Goal: Task Accomplishment & Management: Complete application form

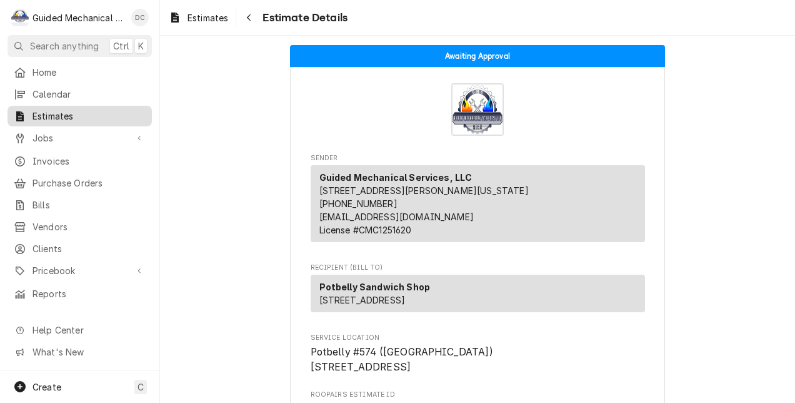
click at [54, 110] on span "Estimates" at bounding box center [89, 115] width 113 height 13
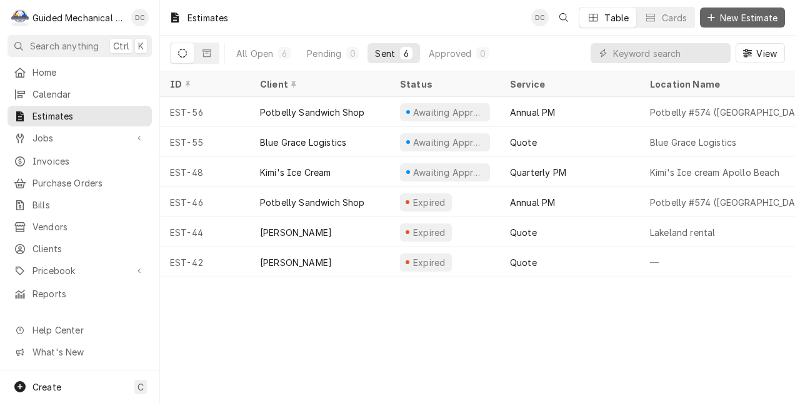
click at [721, 14] on span "New Estimate" at bounding box center [749, 17] width 63 height 13
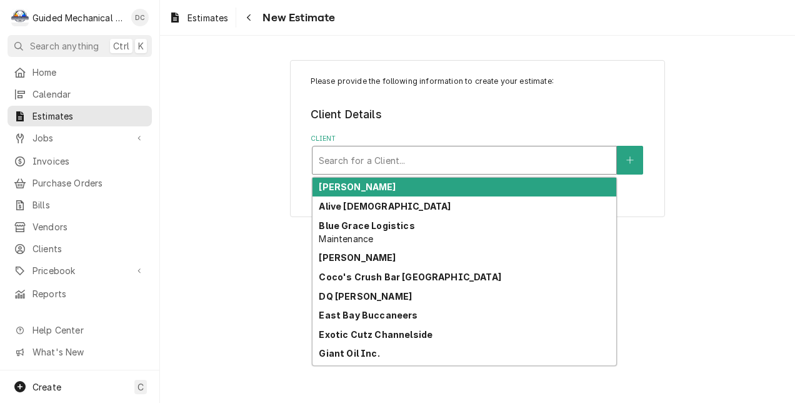
click at [422, 159] on div "Client" at bounding box center [464, 160] width 291 height 23
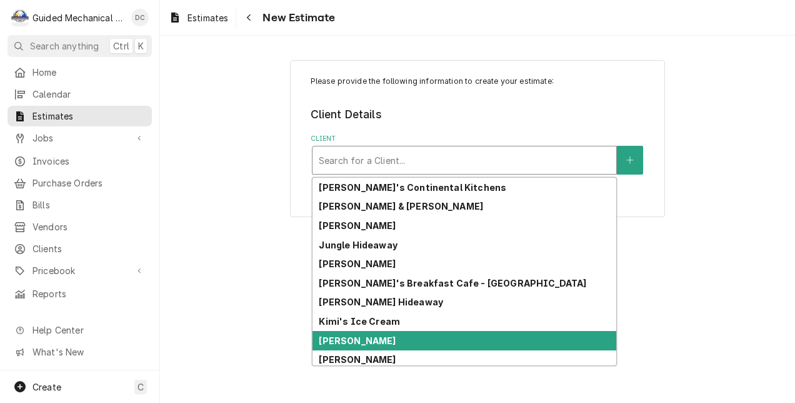
scroll to position [267, 0]
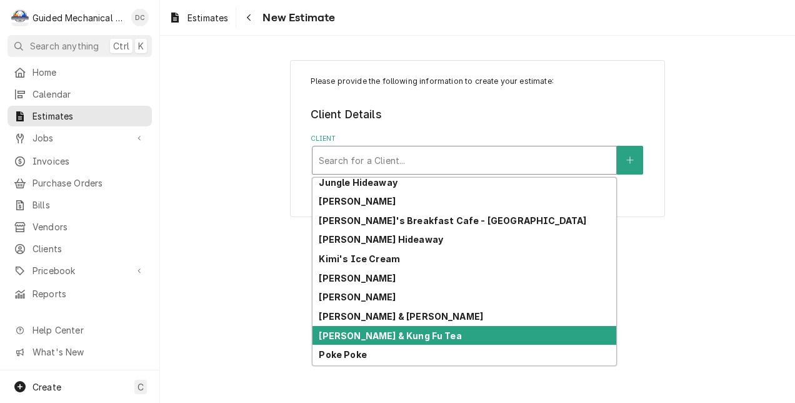
click at [432, 333] on strong "[PERSON_NAME] & Kung Fu Tea" at bounding box center [390, 335] width 143 height 11
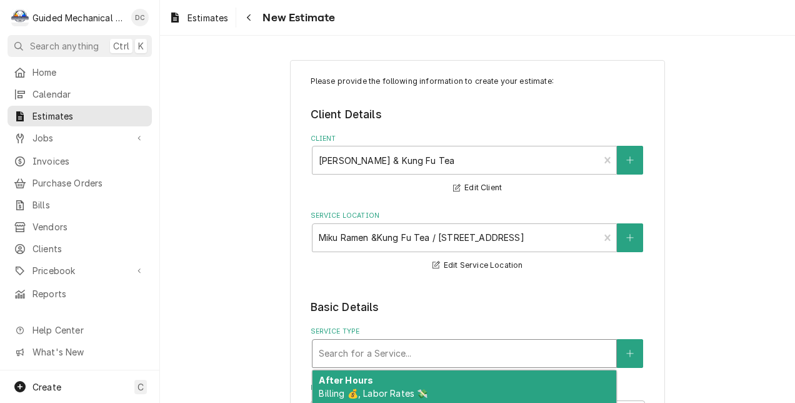
click at [382, 348] on div "Service Type" at bounding box center [464, 353] width 291 height 23
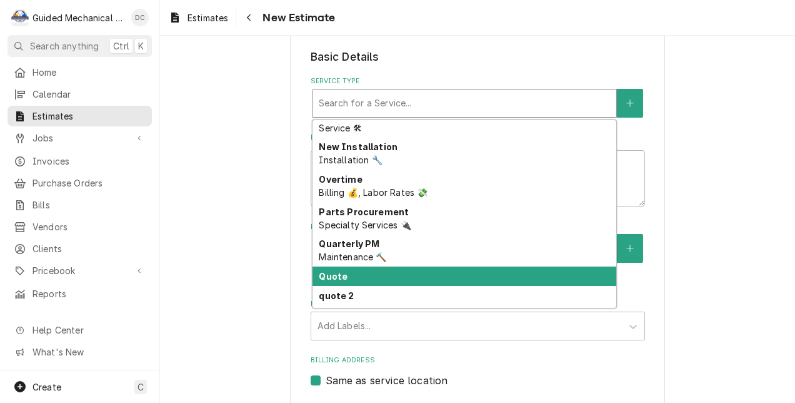
scroll to position [418, 0]
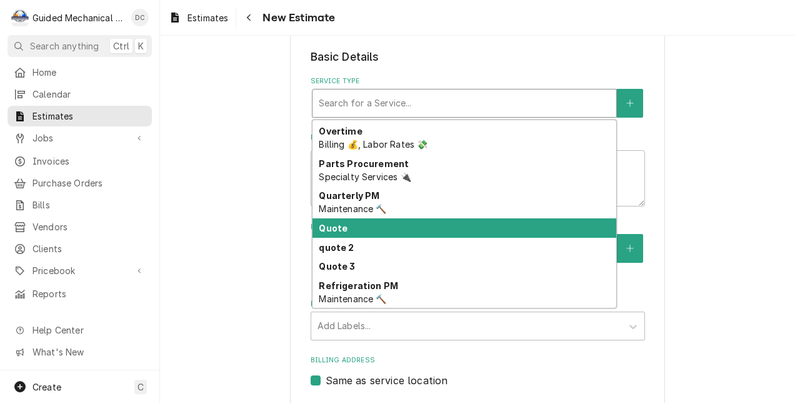
click at [400, 230] on div "Quote" at bounding box center [465, 227] width 304 height 19
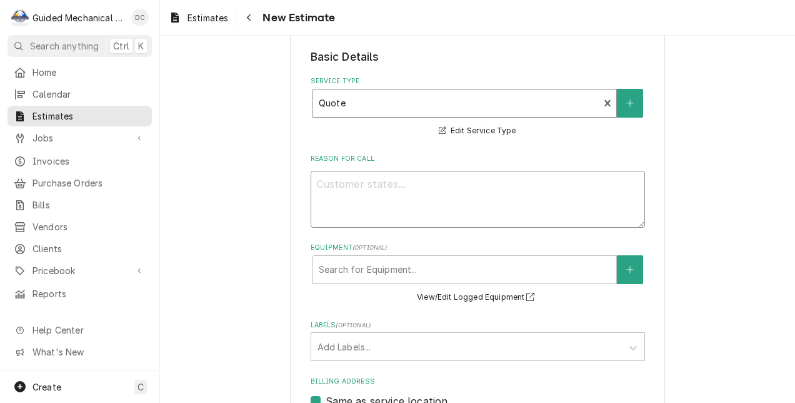
click at [408, 199] on textarea "Reason For Call" at bounding box center [478, 199] width 334 height 57
type textarea "x"
type textarea "Q"
type textarea "x"
type textarea "Qu"
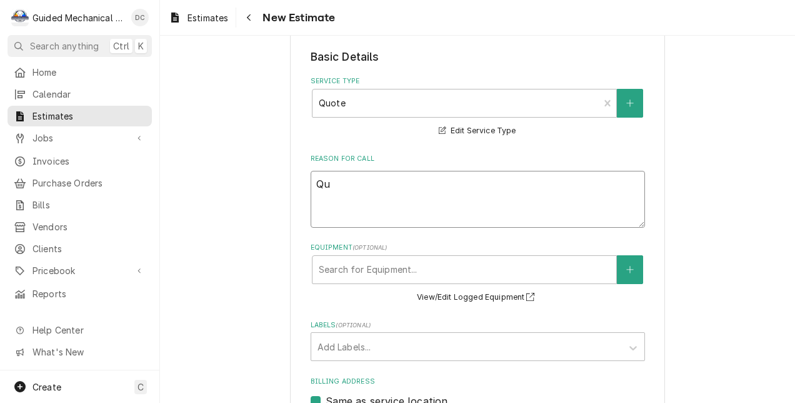
type textarea "x"
type textarea "Quo"
type textarea "x"
type textarea "Quot"
type textarea "x"
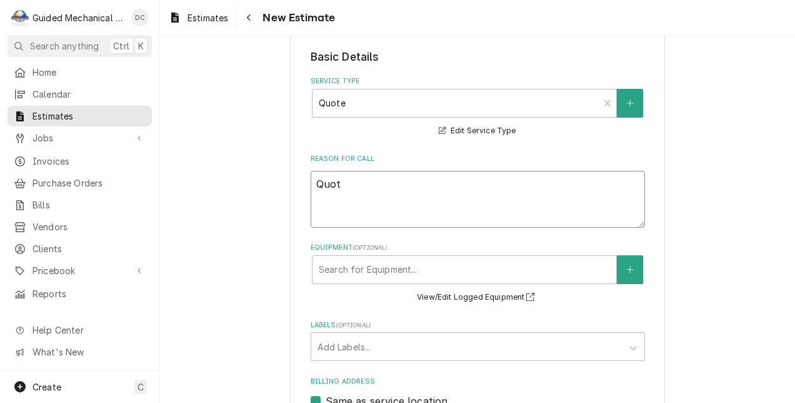
type textarea "Quote"
type textarea "x"
type textarea "Quote"
type textarea "x"
type textarea "Quote t"
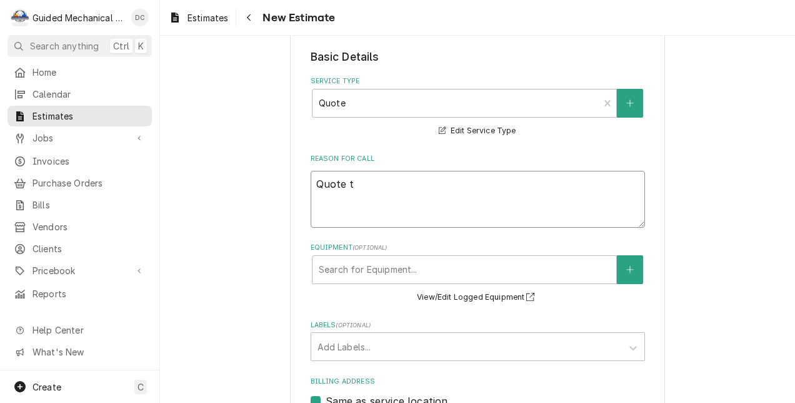
type textarea "x"
type textarea "Quote to"
type textarea "x"
type textarea "Quote to"
type textarea "x"
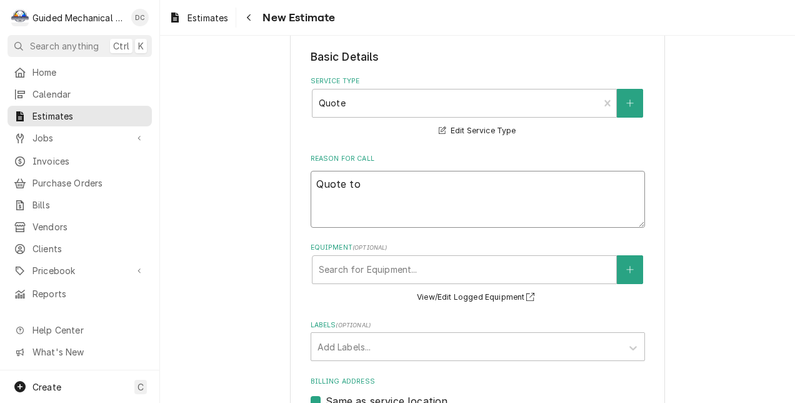
type textarea "Quote to r"
type textarea "x"
type textarea "Quote to re"
type textarea "x"
type textarea "Quote to rep"
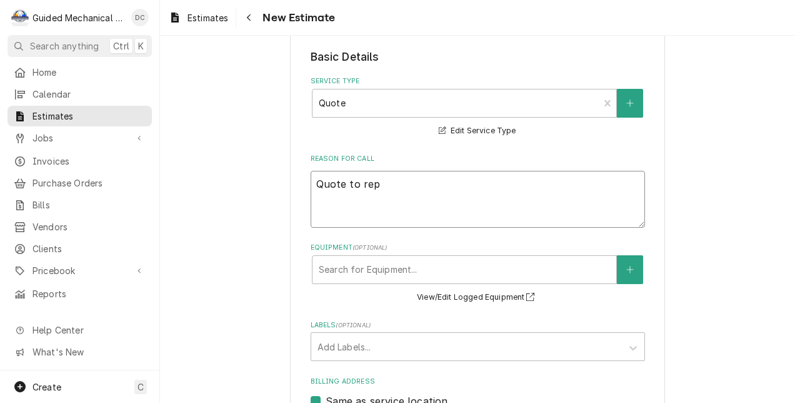
type textarea "x"
type textarea "Quote to repl"
type textarea "x"
type textarea "Quote to repla"
type textarea "x"
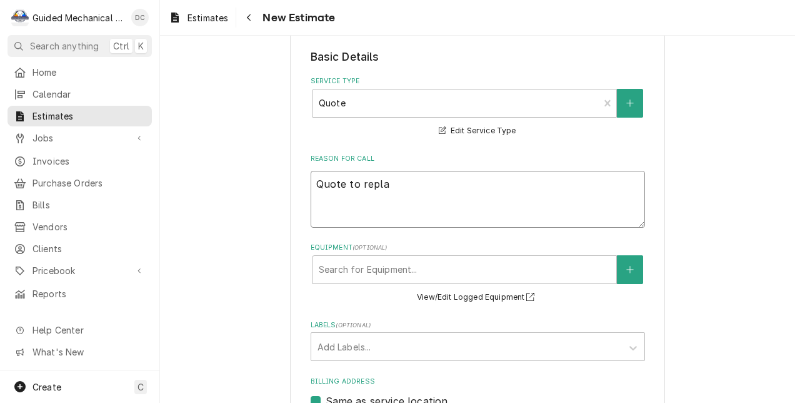
type textarea "Quote to replac"
type textarea "x"
type textarea "Quote to replace"
type textarea "x"
type textarea "Quote to replace"
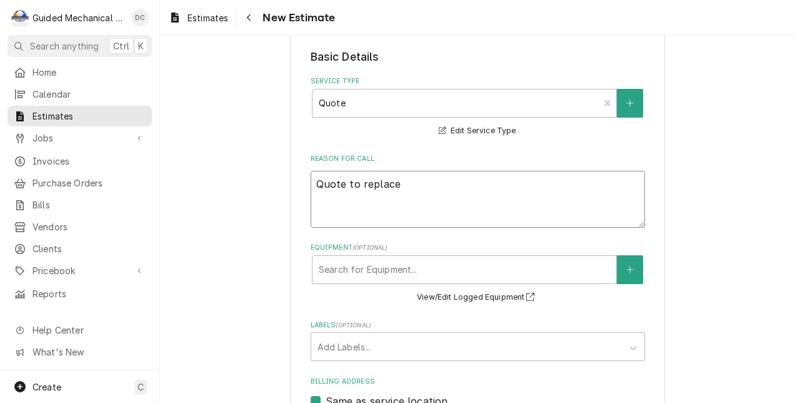
type textarea "x"
type textarea "Quote to replace e"
type textarea "x"
type textarea "Quote to replace ev"
type textarea "x"
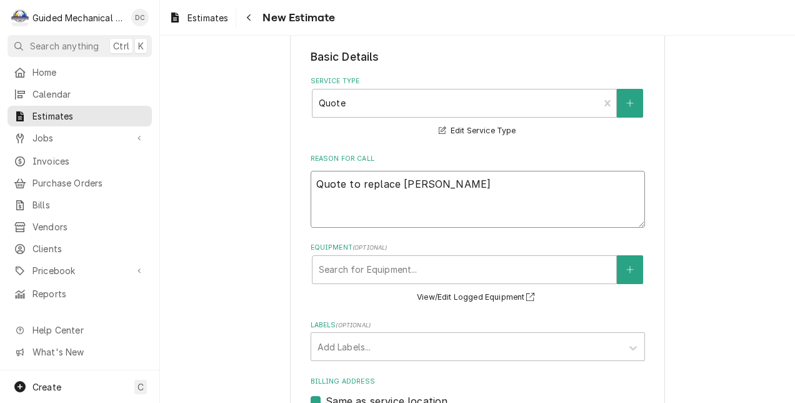
type textarea "Quote to replace eva"
type textarea "x"
type textarea "Quote to replace evap"
type textarea "x"
type textarea "Quote to replace evapo"
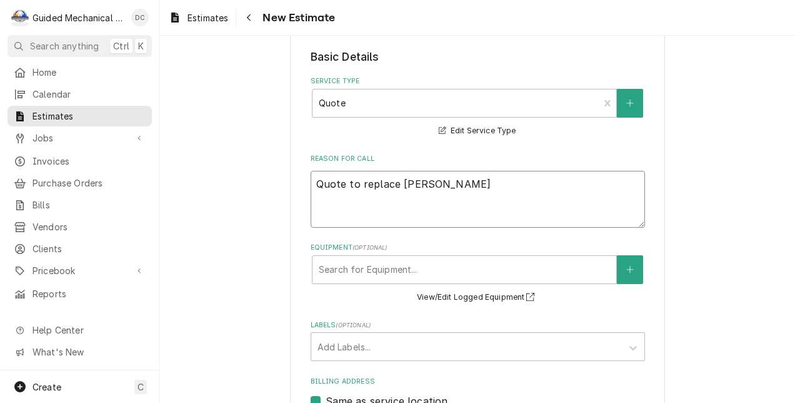
type textarea "x"
type textarea "Quote to replace evapor"
type textarea "x"
type textarea "Quote to replace evapora"
type textarea "x"
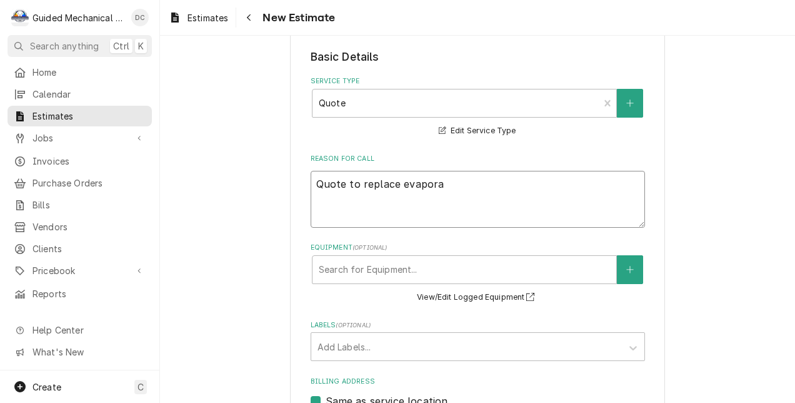
type textarea "Quote to replace evaporat"
type textarea "x"
type textarea "Quote to replace evaporato"
type textarea "x"
type textarea "Quote to replace evaporator"
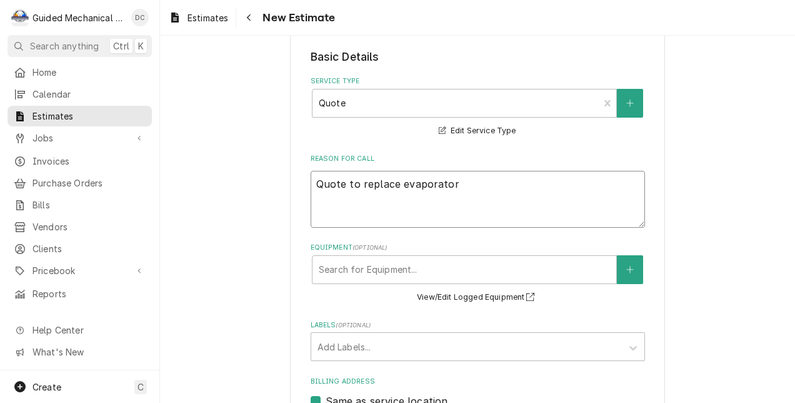
type textarea "x"
type textarea "Quote to replace evaporator"
type textarea "x"
type textarea "Quote to replace evaporator a"
type textarea "x"
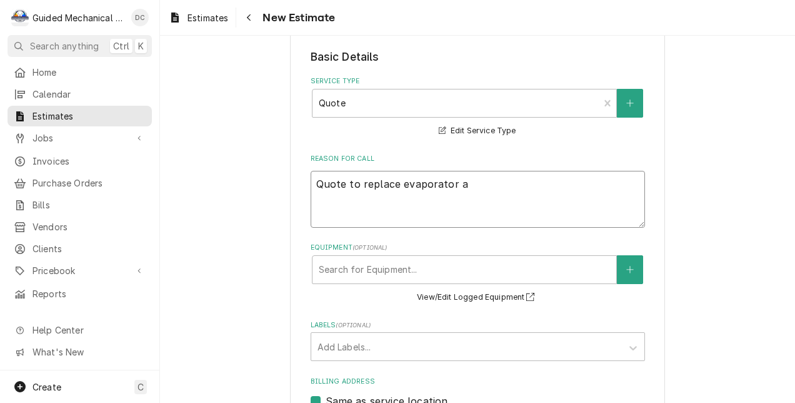
type textarea "Quote to replace evaporator as"
type textarea "x"
type textarea "Quote to replace evaporator ass"
type textarea "x"
type textarea "Quote to replace evaporator asse"
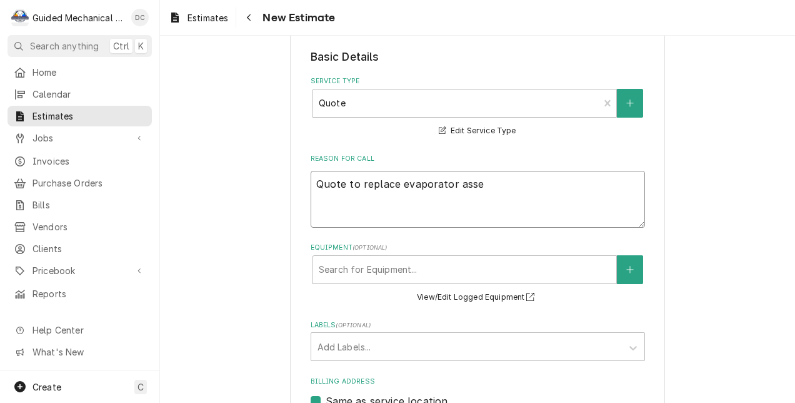
type textarea "x"
type textarea "Quote to replace evaporator assem"
type textarea "x"
type textarea "Quote to replace evaporator assemb"
type textarea "x"
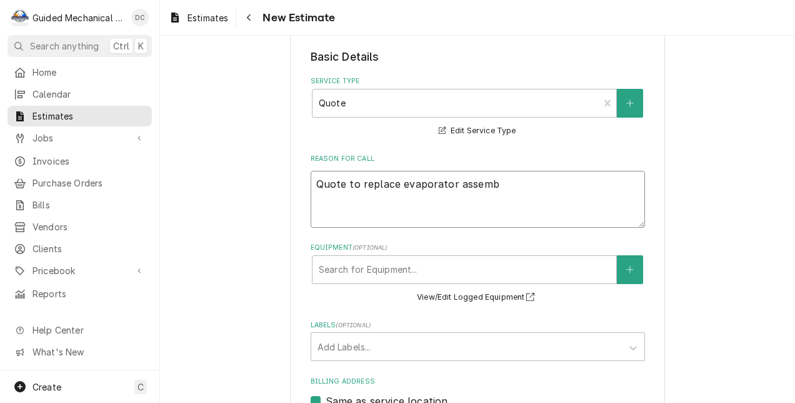
type textarea "Quote to replace evaporator assembl"
type textarea "x"
type textarea "Quote to replace evaporator assembly"
type textarea "x"
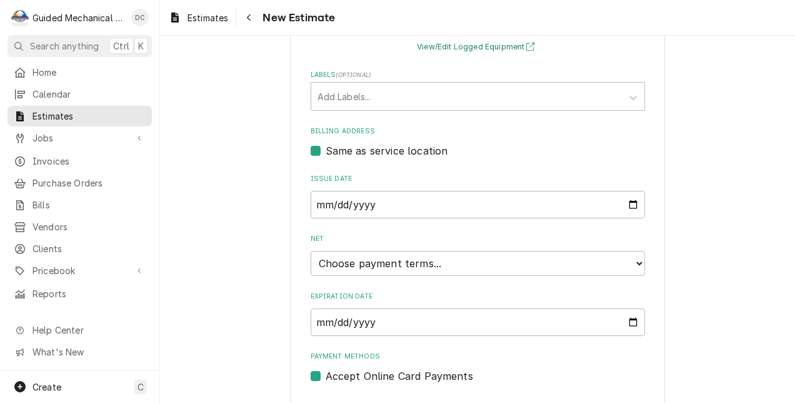
scroll to position [534, 0]
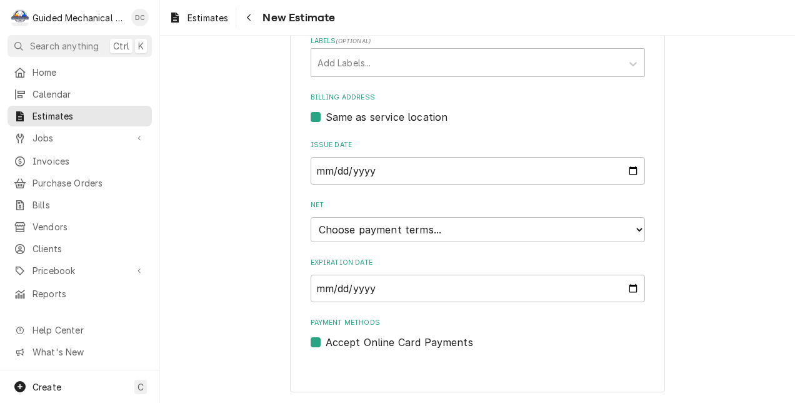
type textarea "Quote to replace evaporator assembly"
click at [629, 220] on select "Choose payment terms... Same Day Net 7 Net 14 Net 21 Net 30 Net 45 Net 60 Net 90" at bounding box center [478, 229] width 334 height 25
type textarea "x"
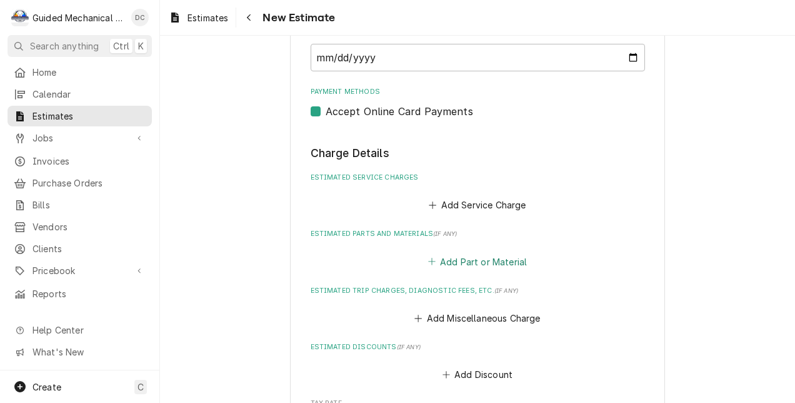
scroll to position [784, 0]
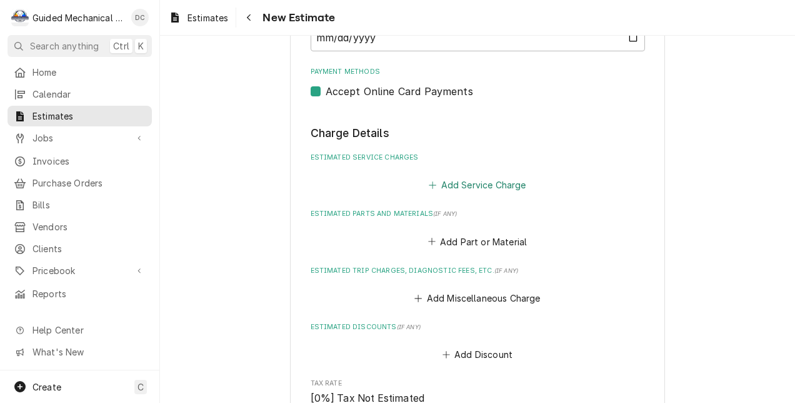
click at [509, 178] on button "Add Service Charge" at bounding box center [477, 185] width 101 height 18
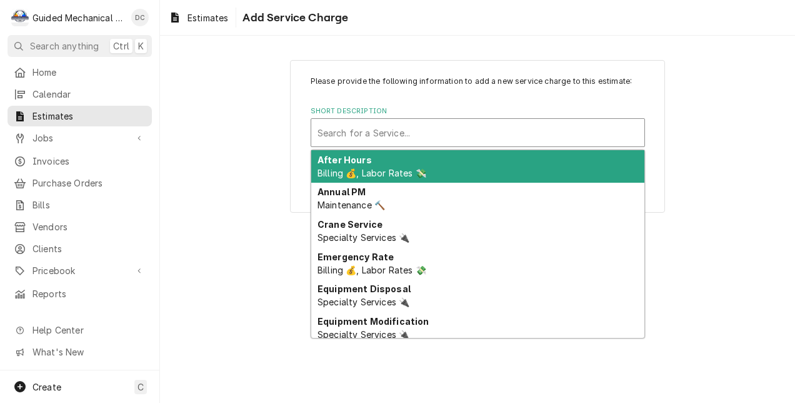
click at [436, 136] on div "Short Description" at bounding box center [478, 132] width 321 height 23
type input "q"
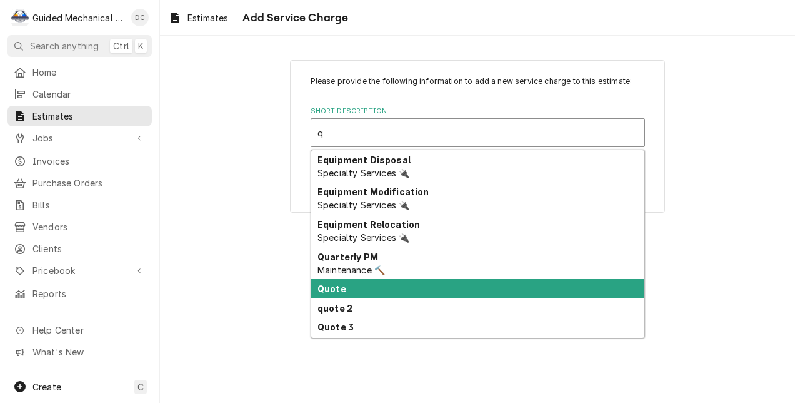
click at [383, 283] on div "Quote" at bounding box center [477, 288] width 333 height 19
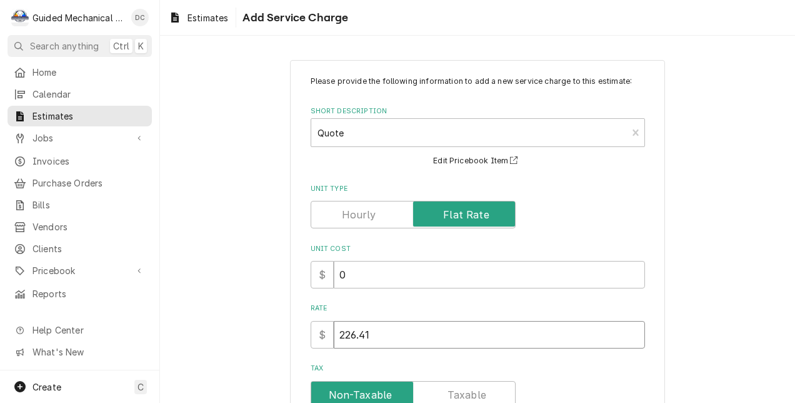
drag, startPoint x: 383, startPoint y: 331, endPoint x: 321, endPoint y: 326, distance: 62.0
click at [321, 326] on div "$ 226.41" at bounding box center [478, 335] width 334 height 28
type textarea "x"
type input "4"
type textarea "x"
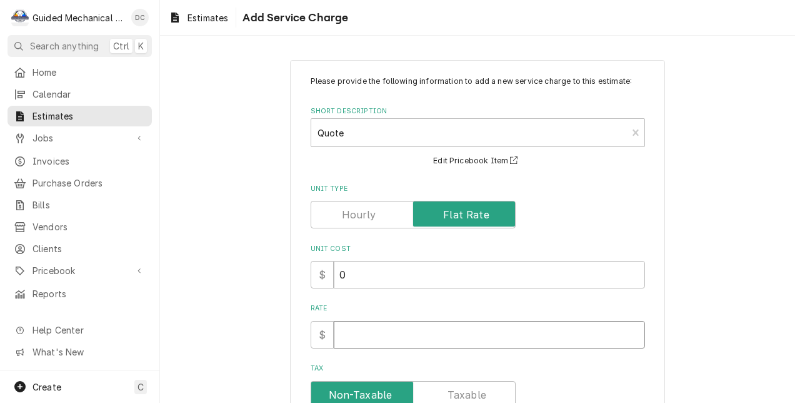
type textarea "x"
type input "3"
type textarea "x"
type input "34"
type textarea "x"
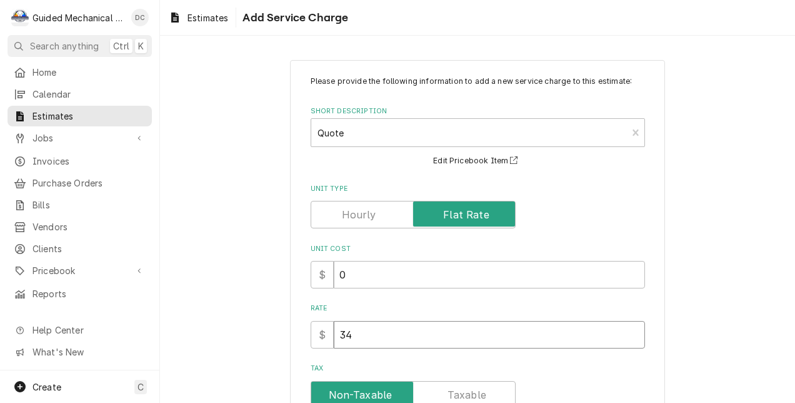
type input "346"
type textarea "x"
type input "3460"
type textarea "x"
type input "3460.4"
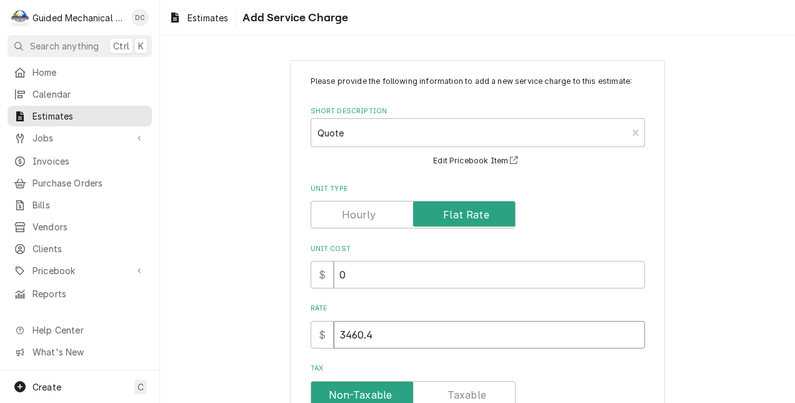
type textarea "x"
type input "3460.40"
click at [346, 338] on input "3460.40" at bounding box center [489, 335] width 311 height 28
type textarea "x"
type input "360.40"
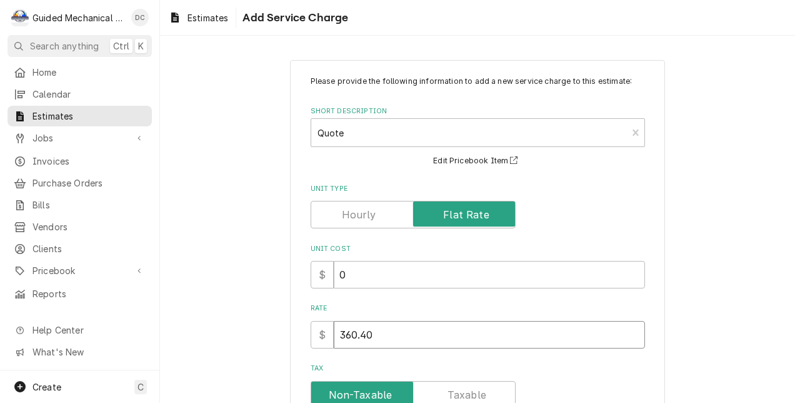
type textarea "x"
type input "3760.40"
type textarea "x"
type input "3760.40"
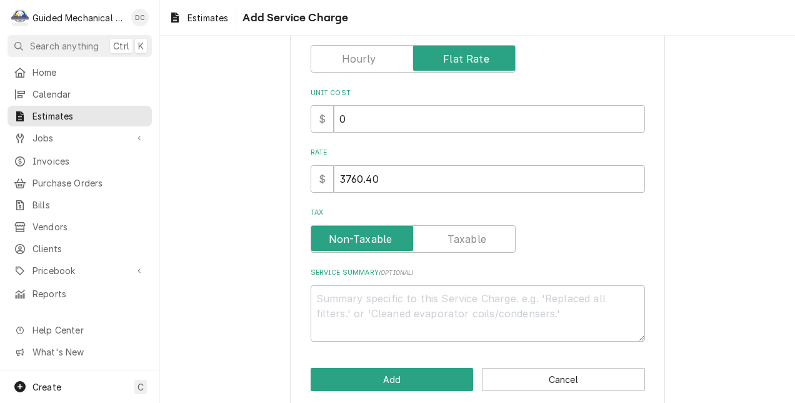
scroll to position [171, 0]
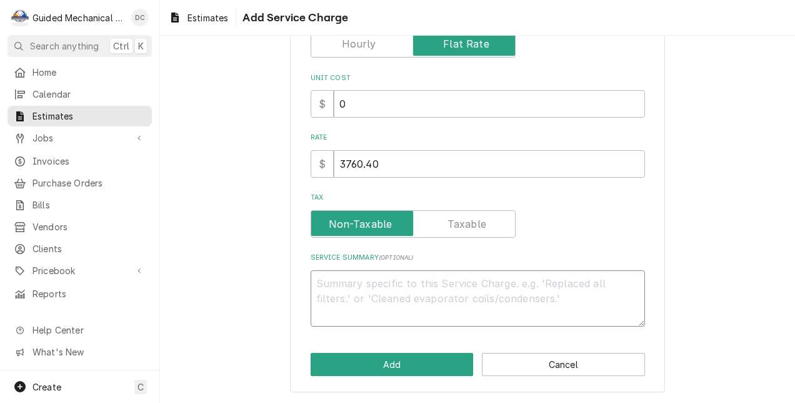
click at [435, 276] on textarea "Service Summary ( optional )" at bounding box center [478, 298] width 334 height 57
type textarea "x"
type textarea "Q"
type textarea "x"
type textarea "Qu"
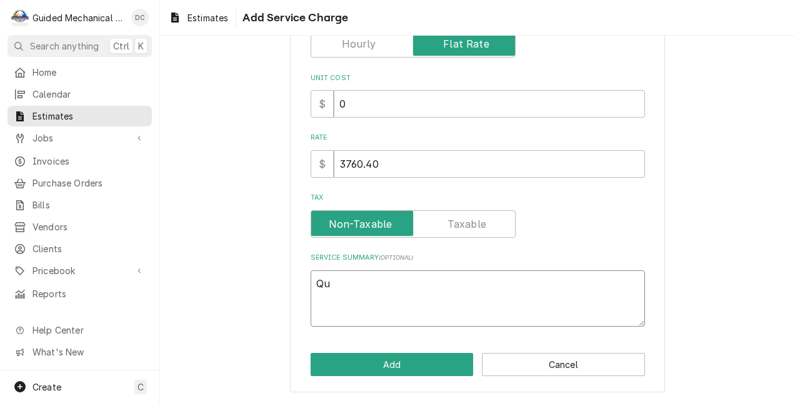
type textarea "x"
type textarea "Quo"
type textarea "x"
type textarea "Quot"
type textarea "x"
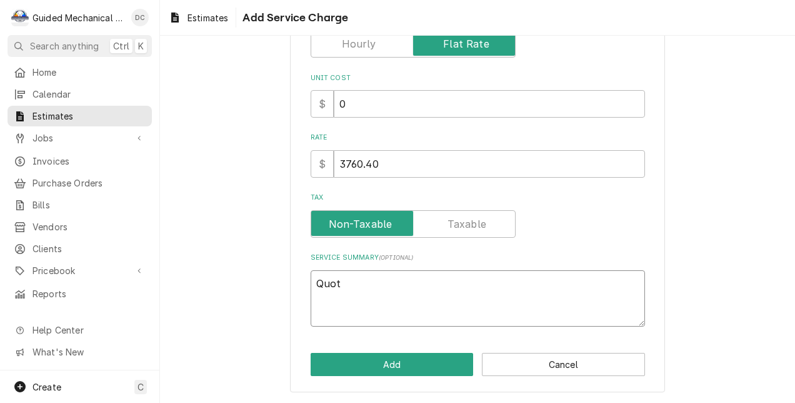
type textarea "Quote"
type textarea "x"
type textarea "Quote"
type textarea "x"
type textarea "Quote i"
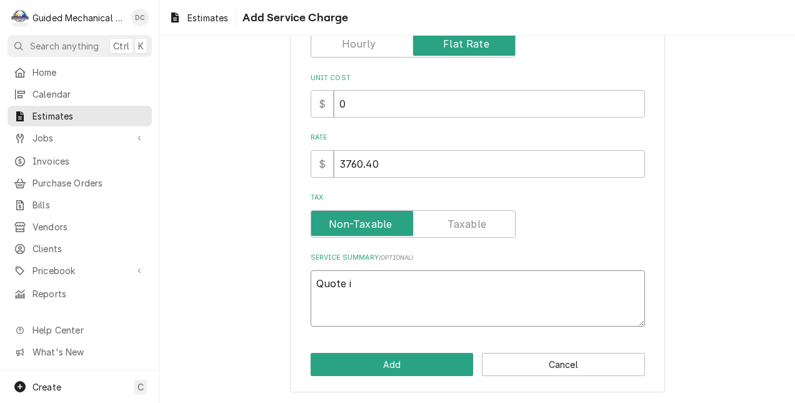
type textarea "x"
type textarea "Quote is"
type textarea "x"
type textarea "Quote is"
type textarea "x"
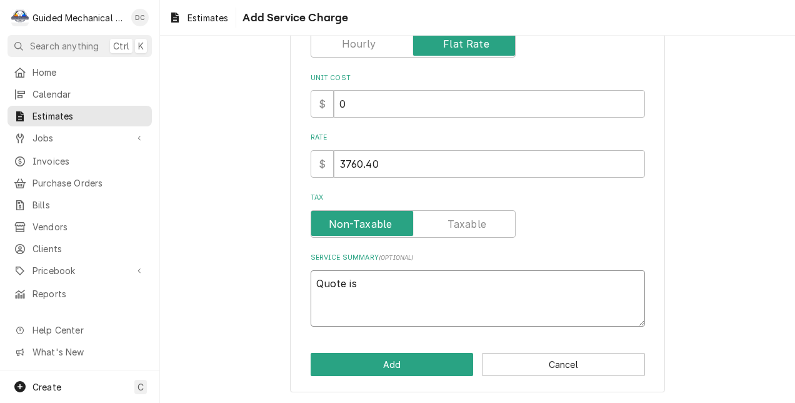
type textarea "Quote is t"
type textarea "x"
type textarea "Quote is to"
type textarea "x"
type textarea "Quote is to"
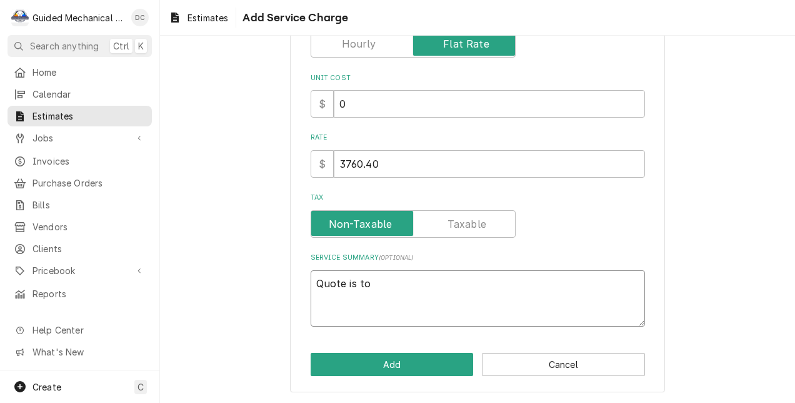
type textarea "x"
type textarea "Quote is to r"
type textarea "x"
type textarea "Quote is to re"
type textarea "x"
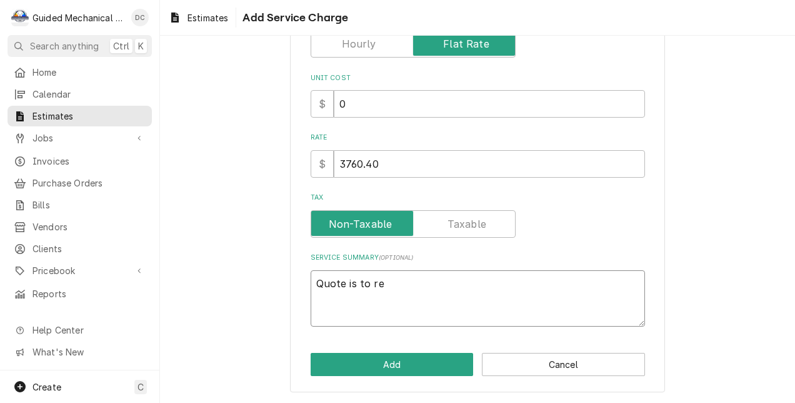
type textarea "Quote is to rep"
type textarea "x"
type textarea "Quote is to repl"
type textarea "x"
type textarea "Quote is to repla"
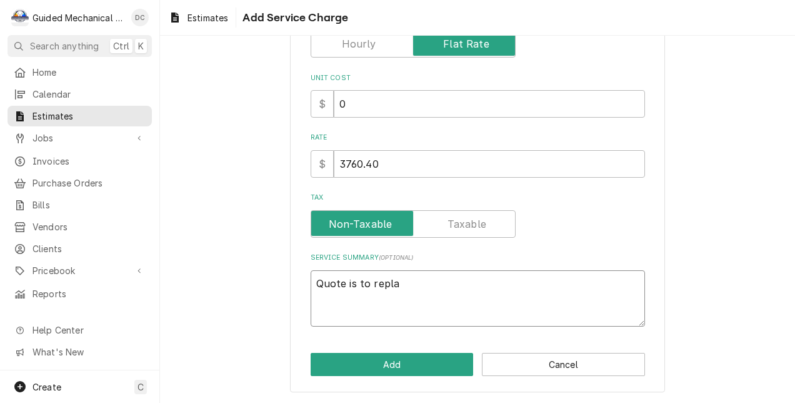
type textarea "x"
type textarea "Quote is to replac"
type textarea "x"
type textarea "Quote is to replace"
type textarea "x"
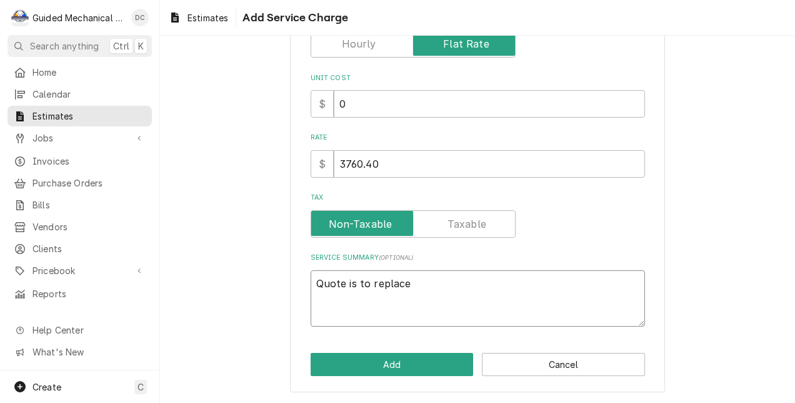
type textarea "Quote is to replace"
type textarea "x"
type textarea "Quote is to replace e"
type textarea "x"
type textarea "Quote is to replace ex"
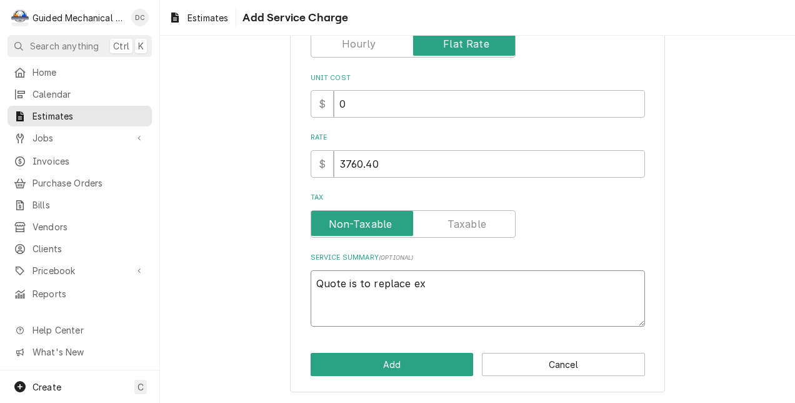
type textarea "x"
type textarea "Quote is to replace exi"
type textarea "x"
type textarea "Quote is to replace exis"
type textarea "x"
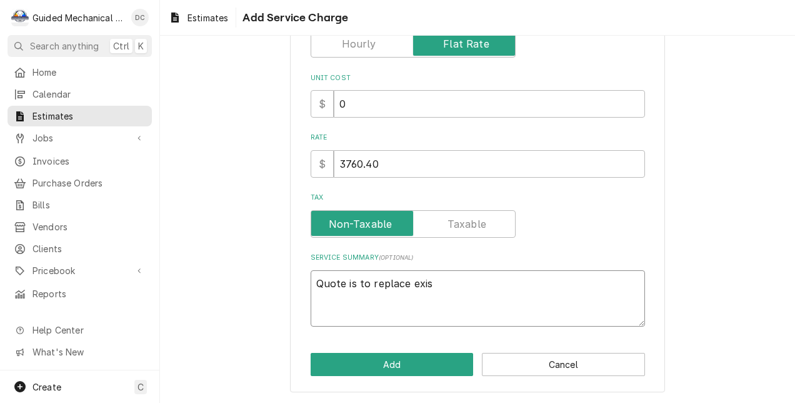
type textarea "Quote is to replace exist"
type textarea "x"
type textarea "Quote is to replace existi"
type textarea "x"
type textarea "Quote is to replace existin"
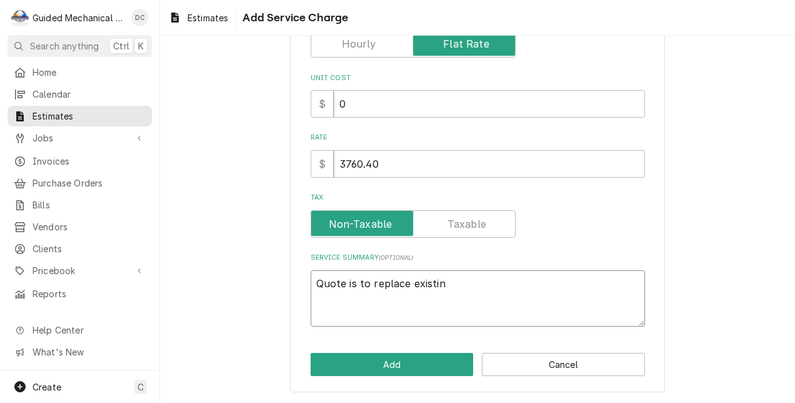
type textarea "x"
type textarea "Quote is to replace existing"
type textarea "x"
type textarea "Quote is to replace existing"
type textarea "x"
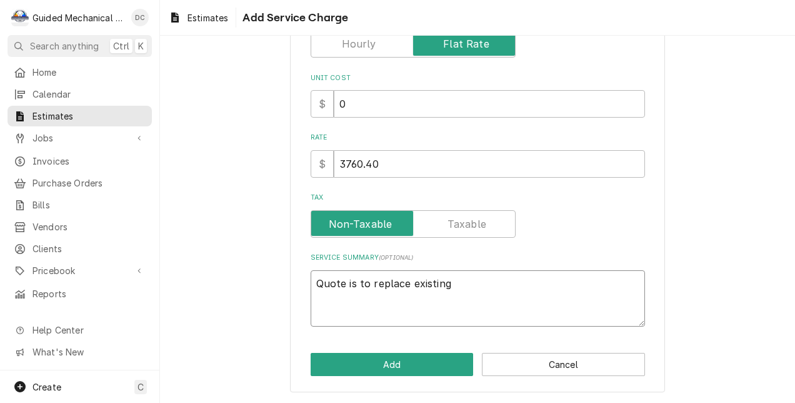
type textarea "Quote is to replace existing w"
type textarea "x"
type textarea "Quote is to replace existing wa"
type textarea "x"
type textarea "Quote is to replace existing wal"
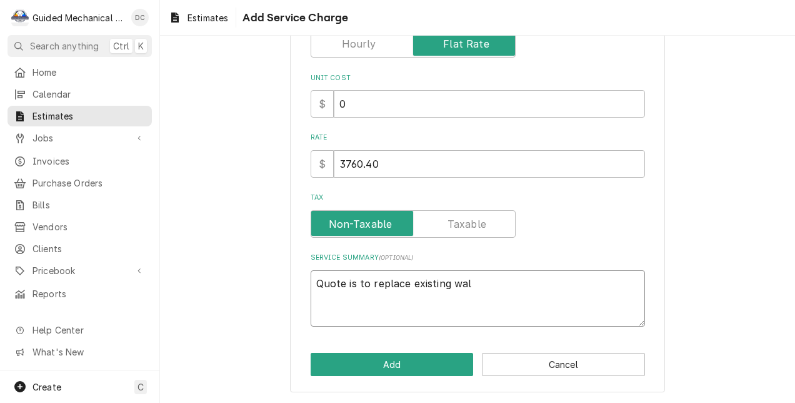
type textarea "x"
type textarea "Quote is to replace existing walk"
type textarea "x"
type textarea "Quote is to replace existing walki"
type textarea "x"
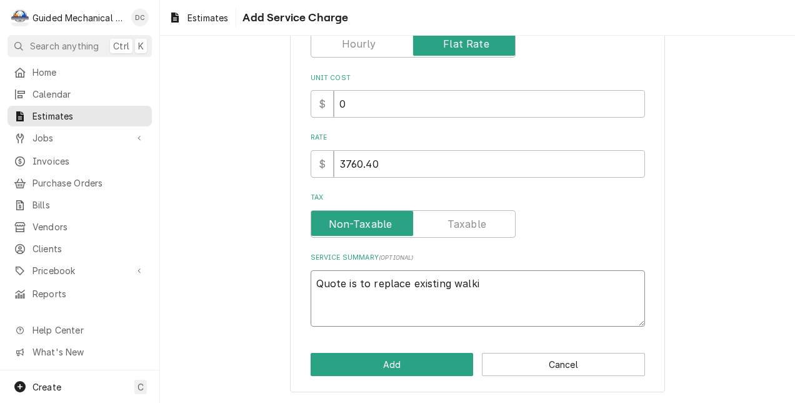
type textarea "Quote is to replace existing walkin"
type textarea "x"
type textarea "Quote is to replace existing walkin"
type textarea "x"
type textarea "Quote is to replace existing walkin c"
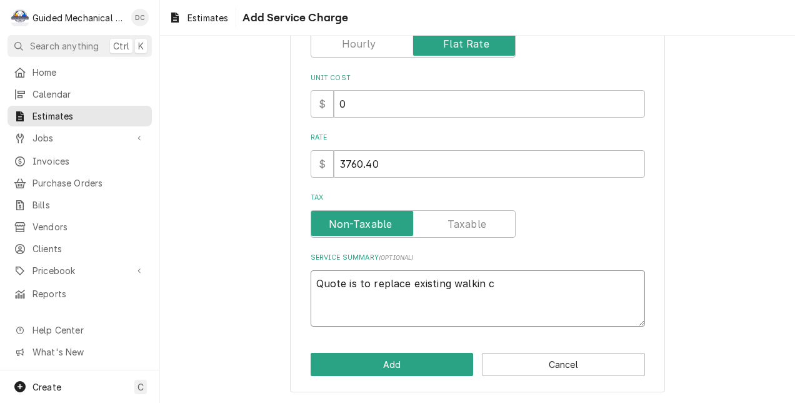
type textarea "x"
type textarea "Quote is to replace existing walkin co"
type textarea "x"
type textarea "Quote is to replace existing walkin coo"
type textarea "x"
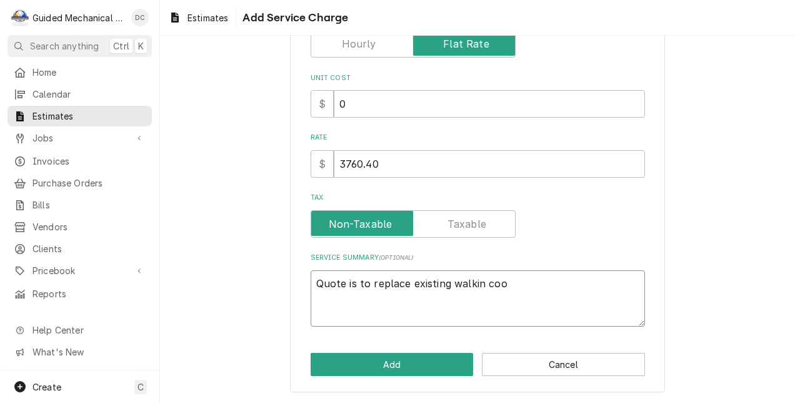
type textarea "Quote is to replace existing walkin cool"
type textarea "x"
type textarea "Quote is to replace existing walkin coole"
type textarea "x"
type textarea "Quote is to replace existing walkin cooler"
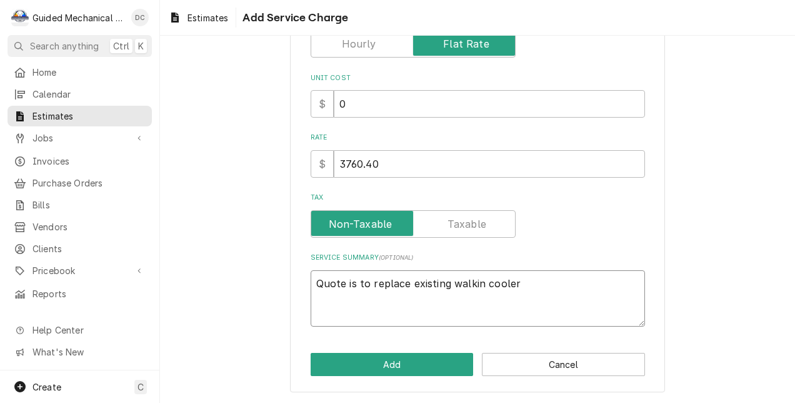
type textarea "x"
type textarea "Quote is to replace existing walkin cooler"
type textarea "x"
type textarea "Quote is to replace existing walkin cooler e"
type textarea "x"
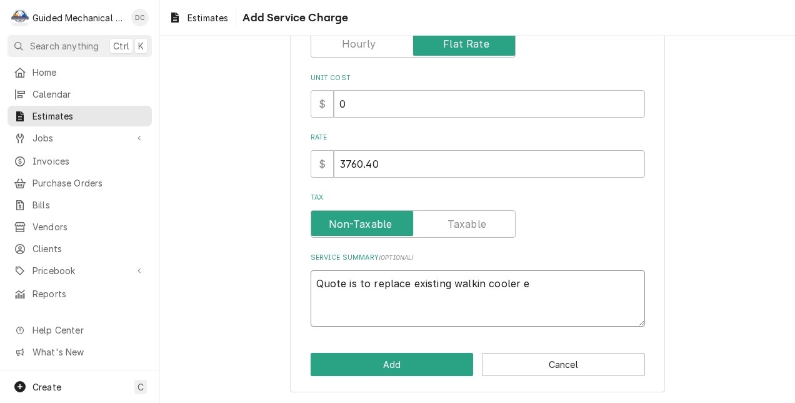
type textarea "Quote is to replace existing walkin cooler ev"
type textarea "x"
type textarea "Quote is to replace existing walkin cooler eva"
type textarea "x"
type textarea "Quote is to replace existing walkin cooler evap"
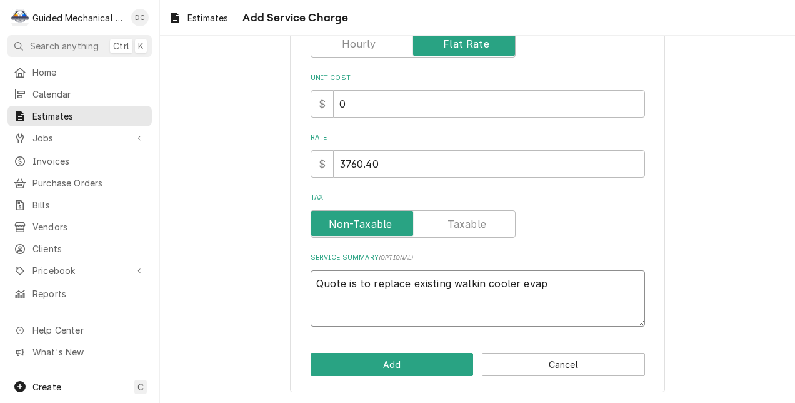
type textarea "x"
type textarea "Quote is to replace existing walkin cooler evapo"
type textarea "x"
type textarea "Quote is to replace existing walkin cooler evapor"
type textarea "x"
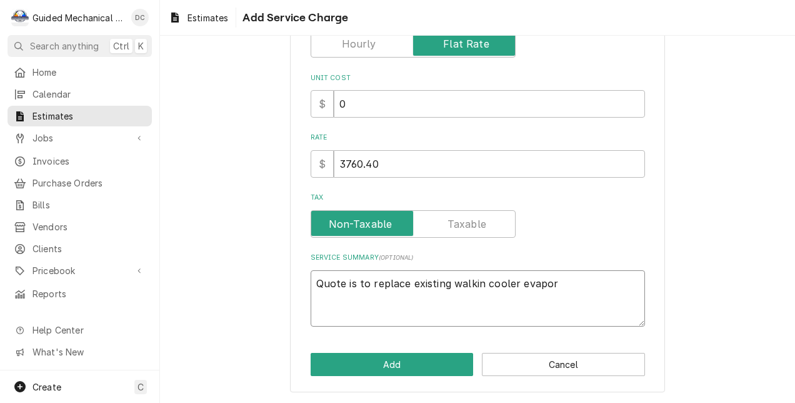
type textarea "Quote is to replace existing walkin cooler evapora"
type textarea "x"
click at [621, 284] on textarea "Quote is to replace existing walk-in cooler evaporator assembly" at bounding box center [478, 298] width 334 height 57
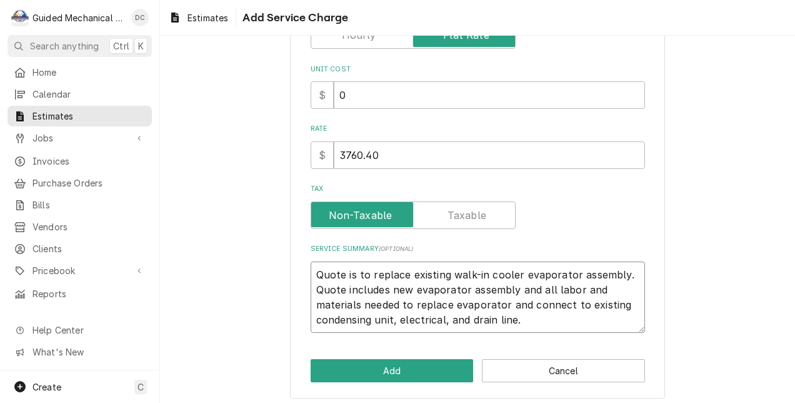
scroll to position [186, 0]
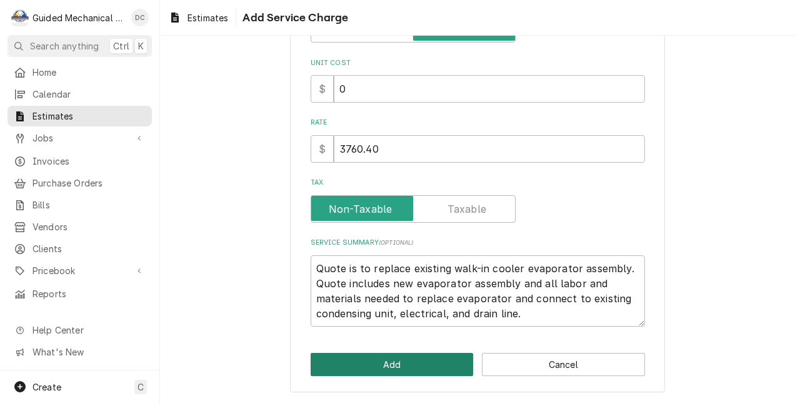
click at [426, 371] on button "Add" at bounding box center [392, 364] width 163 height 23
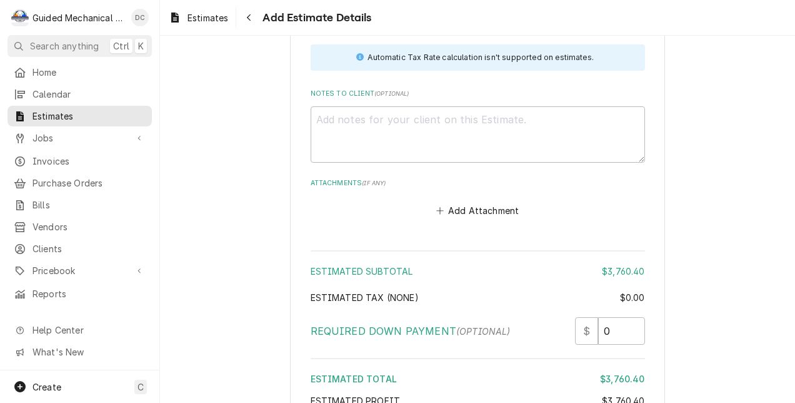
scroll to position [1458, 0]
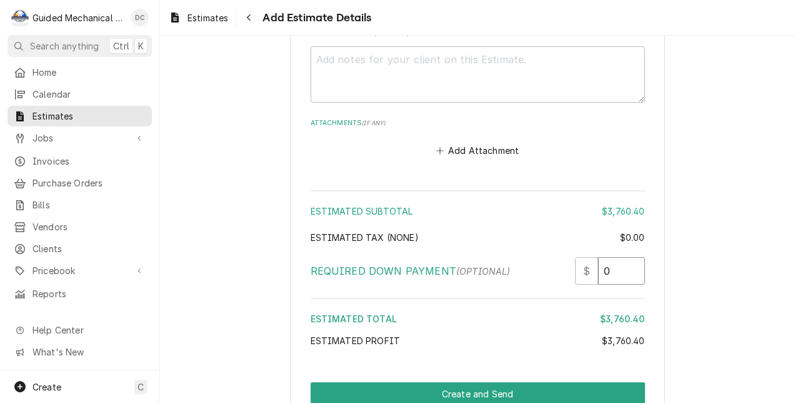
click at [623, 274] on input "0" at bounding box center [621, 271] width 47 height 28
click at [618, 279] on input "01880.20" at bounding box center [621, 271] width 47 height 28
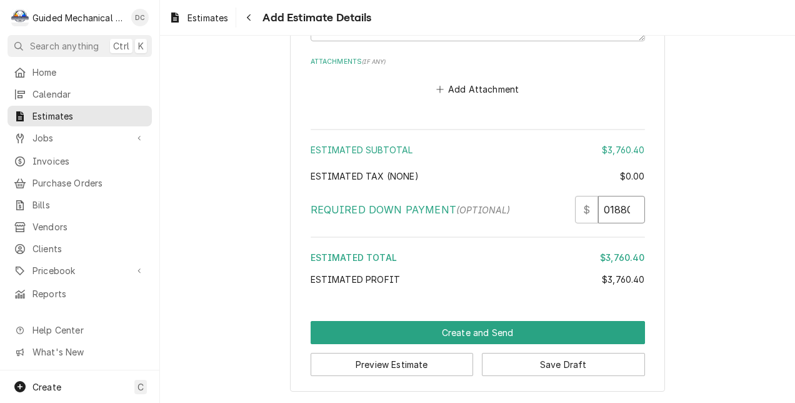
click at [608, 213] on input "01880.20" at bounding box center [621, 210] width 47 height 28
click at [608, 206] on input "01880.20" at bounding box center [621, 210] width 47 height 28
click at [410, 358] on button "Preview Estimate" at bounding box center [392, 364] width 163 height 23
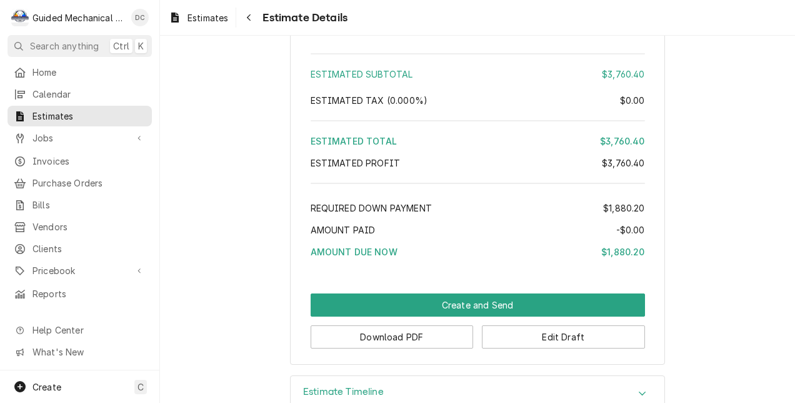
scroll to position [1188, 0]
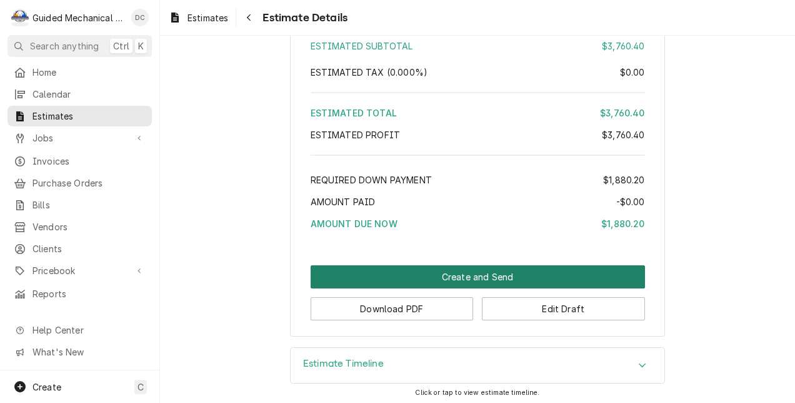
click at [441, 288] on button "Create and Send" at bounding box center [478, 276] width 334 height 23
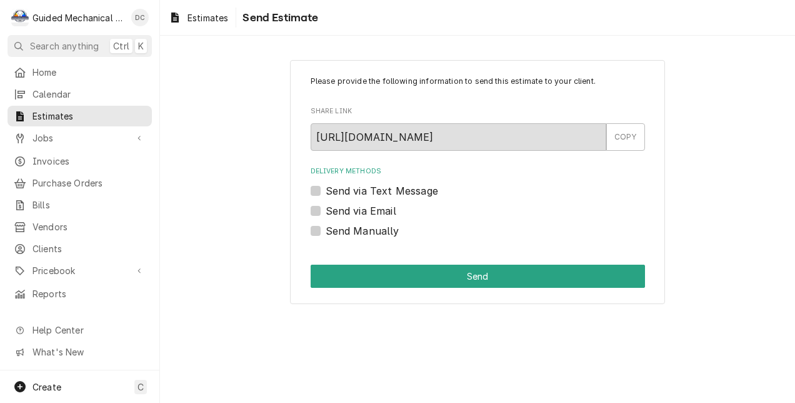
click at [326, 209] on label "Send via Email" at bounding box center [361, 210] width 71 height 15
click at [326, 209] on input "Send via Email" at bounding box center [493, 217] width 334 height 28
checkbox input "true"
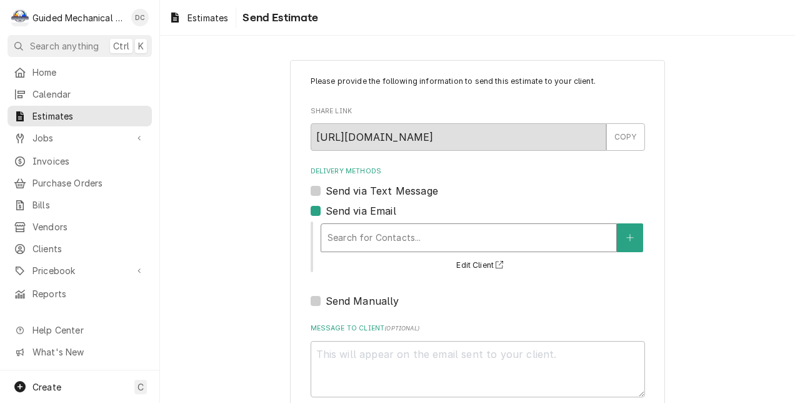
click at [339, 228] on div "Delivery Methods" at bounding box center [469, 237] width 283 height 23
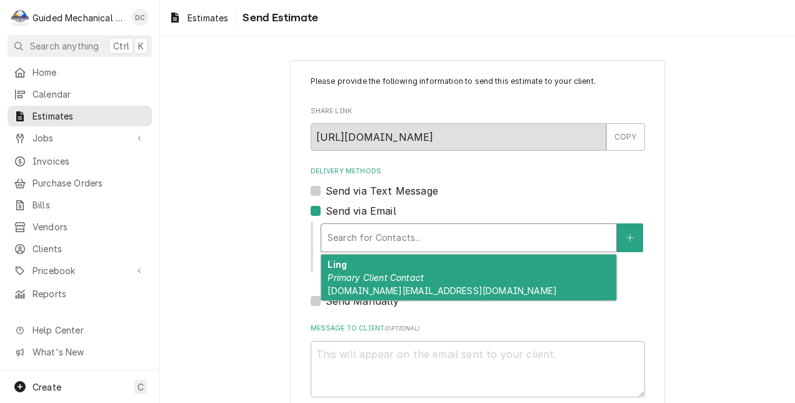
click at [361, 279] on em "Primary Client Contact" at bounding box center [376, 277] width 96 height 11
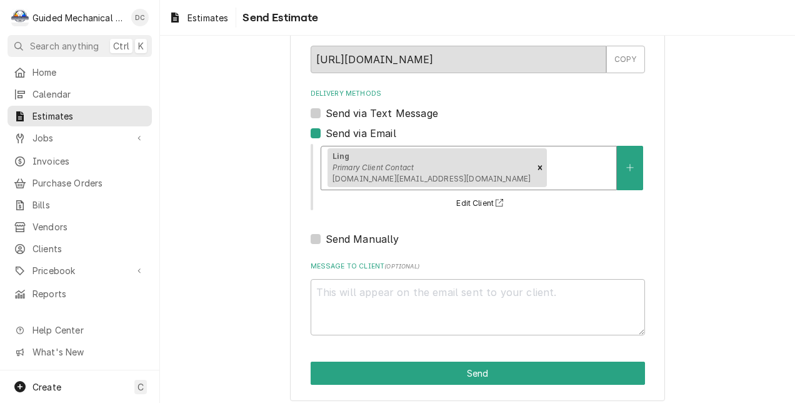
scroll to position [86, 0]
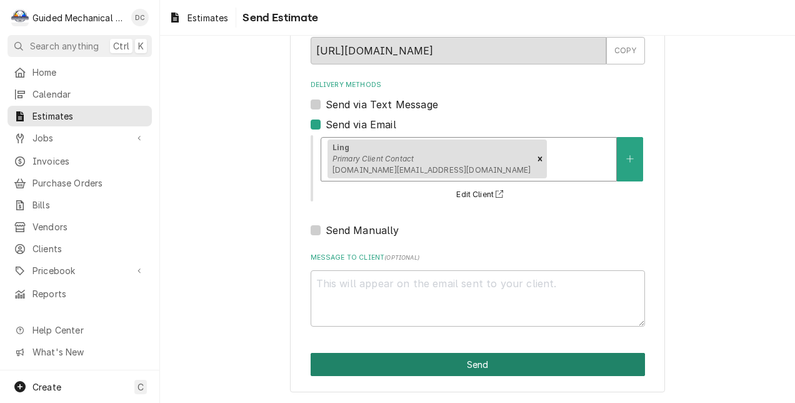
click at [517, 353] on button "Send" at bounding box center [478, 364] width 334 height 23
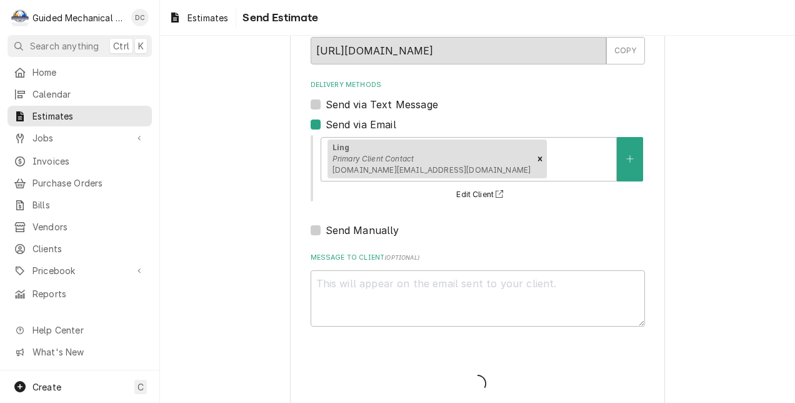
type textarea "x"
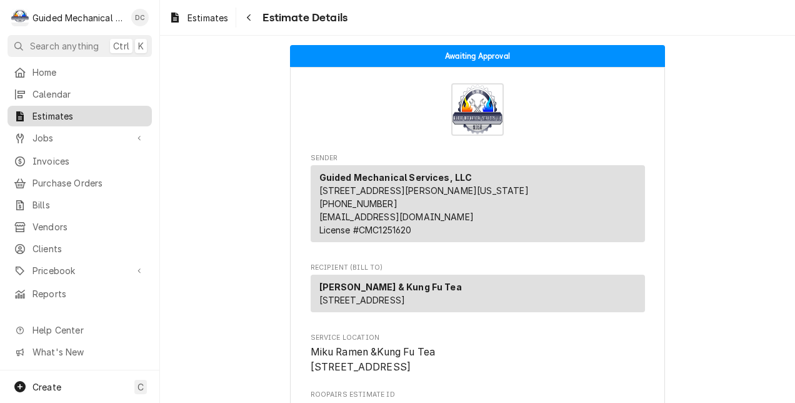
click at [58, 113] on span "Estimates" at bounding box center [89, 115] width 113 height 13
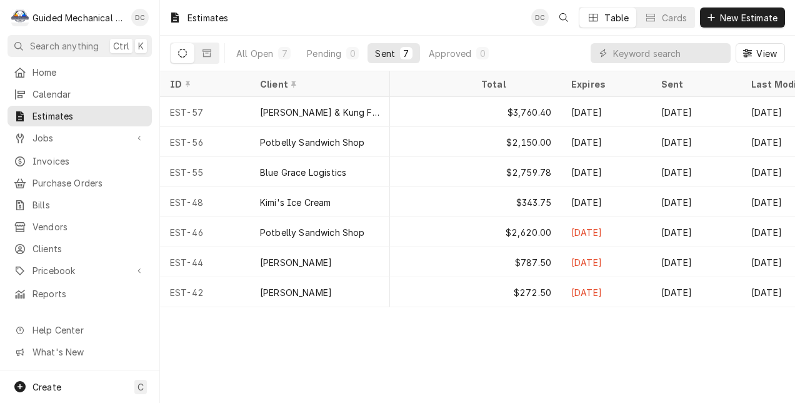
scroll to position [0, 775]
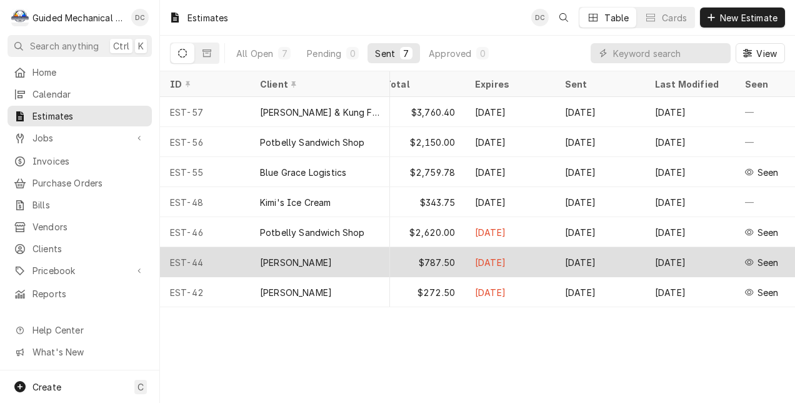
drag, startPoint x: 783, startPoint y: 248, endPoint x: 774, endPoint y: 250, distance: 9.0
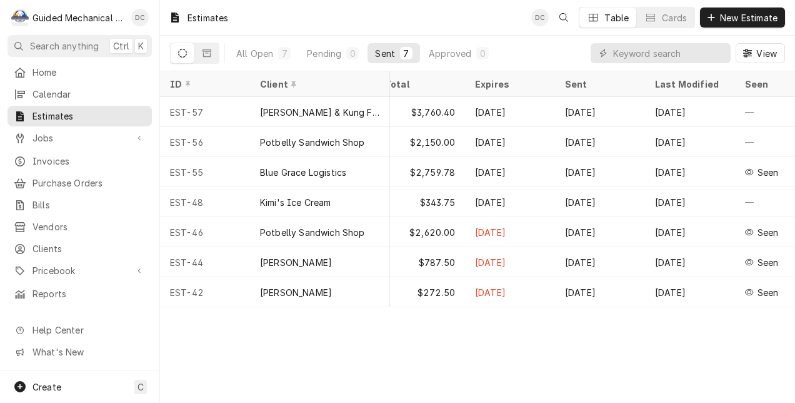
drag, startPoint x: 774, startPoint y: 250, endPoint x: 791, endPoint y: 434, distance: 185.2
click at [791, 402] on html "G Guided Mechanical Services, LLC DC Search anything Ctrl K Home Calendar Estim…" at bounding box center [397, 201] width 795 height 403
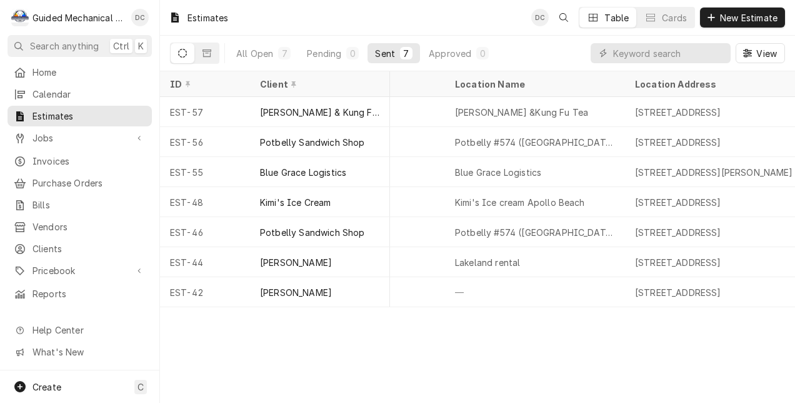
scroll to position [0, 775]
